Goal: Task Accomplishment & Management: Use online tool/utility

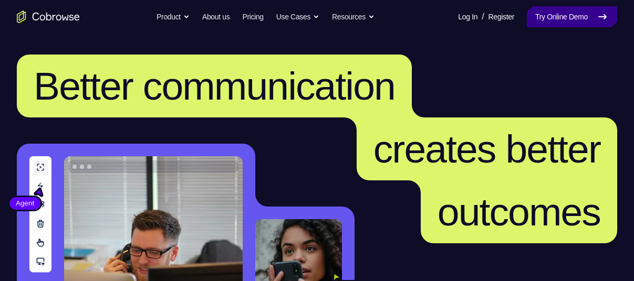
click at [551, 15] on link "Try Online Demo" at bounding box center [572, 16] width 90 height 21
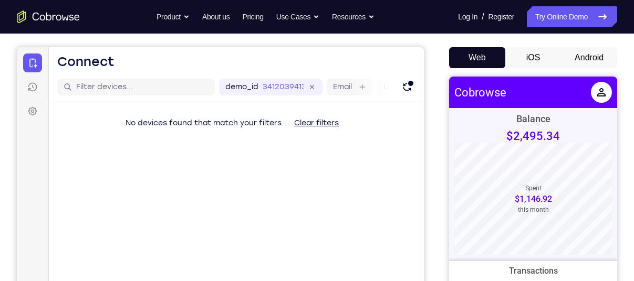
scroll to position [89, 0]
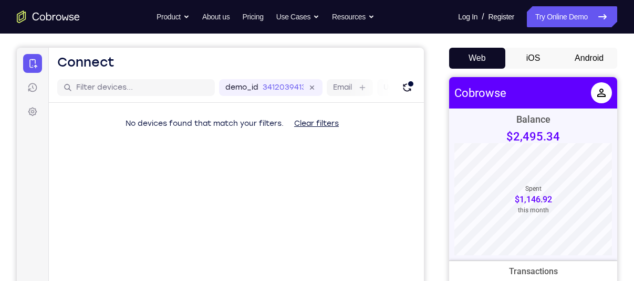
click at [534, 53] on button "iOS" at bounding box center [533, 58] width 56 height 21
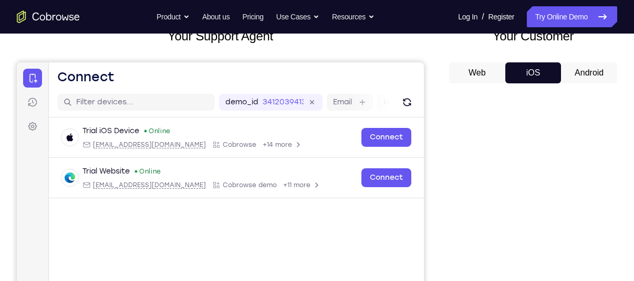
scroll to position [42, 0]
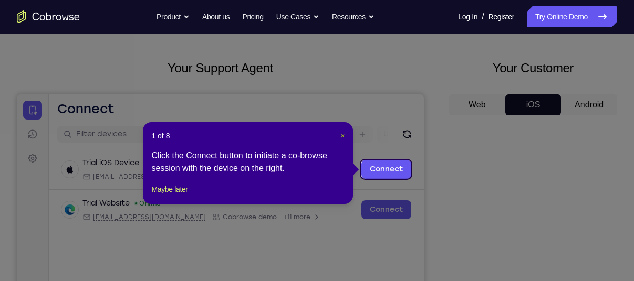
click at [343, 133] on span "×" at bounding box center [342, 136] width 4 height 8
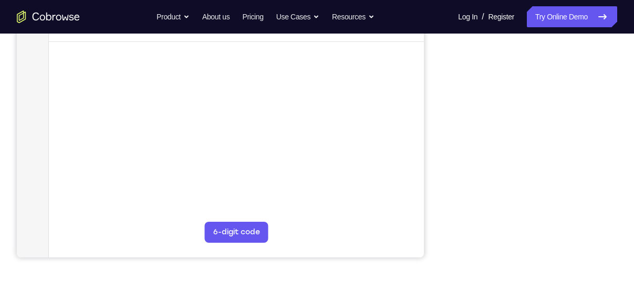
scroll to position [58, 0]
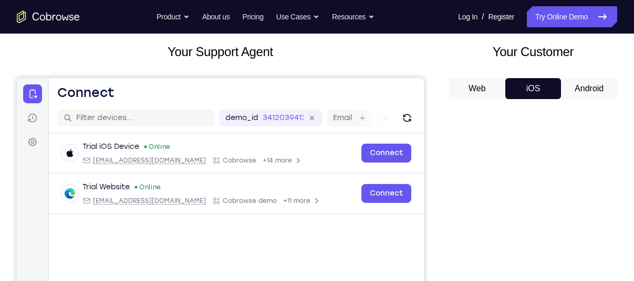
click at [592, 89] on button "Android" at bounding box center [589, 88] width 56 height 21
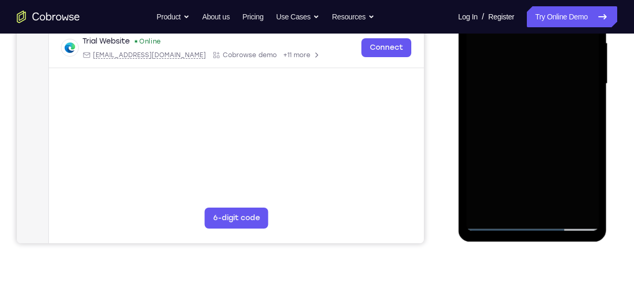
scroll to position [245, 0]
click at [534, 222] on div at bounding box center [532, 83] width 132 height 294
